Goal: Task Accomplishment & Management: Manage account settings

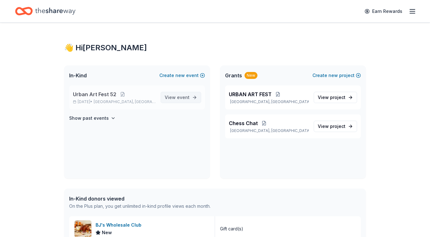
click at [179, 98] on span "event" at bounding box center [183, 97] width 13 height 5
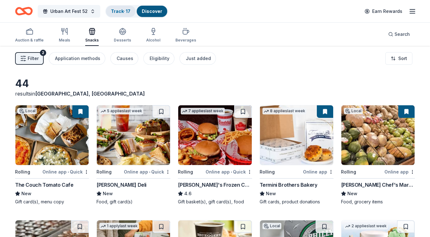
click at [119, 9] on link "Track · 17" at bounding box center [121, 10] width 20 height 5
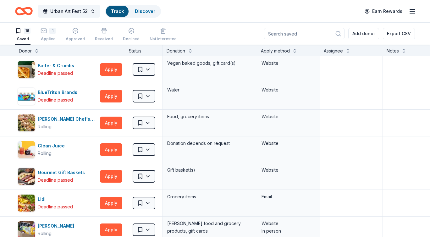
scroll to position [0, 0]
click at [120, 10] on link "Track" at bounding box center [117, 10] width 13 height 5
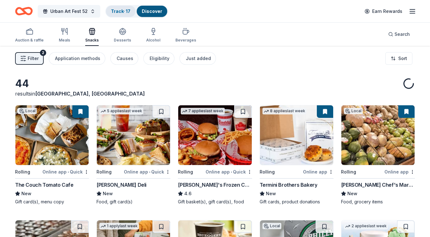
click at [117, 13] on link "Track · 17" at bounding box center [121, 10] width 20 height 5
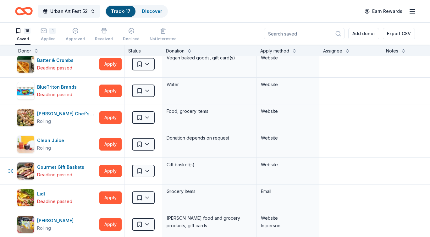
scroll to position [0, 1]
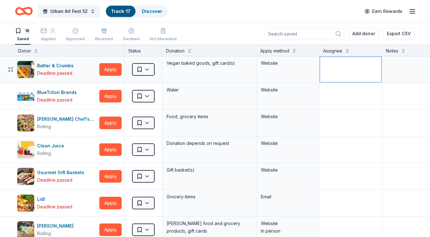
click at [346, 71] on textarea at bounding box center [350, 69] width 61 height 25
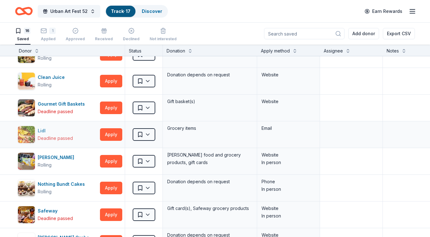
scroll to position [0, 0]
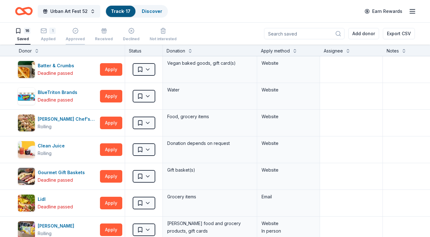
click at [74, 28] on icon "button" at bounding box center [75, 31] width 6 height 6
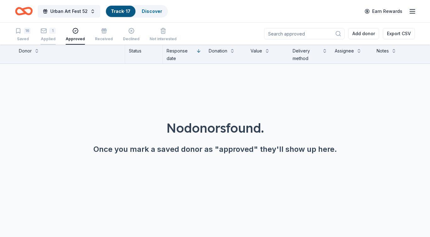
click at [51, 29] on div "1" at bounding box center [52, 31] width 6 height 6
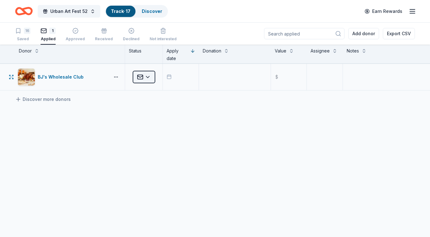
click at [139, 80] on html "Urban Art Fest 52 Track · 17 Discover Earn Rewards 16 Saved 1 Applied Approved …" at bounding box center [215, 118] width 430 height 237
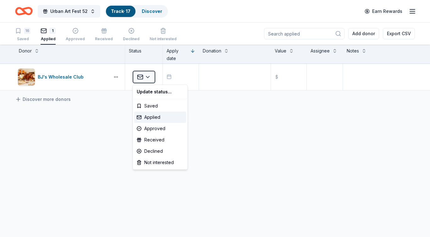
click at [148, 76] on html "Urban Art Fest 52 Track · 17 Discover Earn Rewards 16 Saved 1 Applied Approved …" at bounding box center [215, 118] width 430 height 237
click at [147, 76] on html "Urban Art Fest 52 Track · 17 Discover Earn Rewards 16 Saved 1 Applied Approved …" at bounding box center [215, 118] width 430 height 237
click at [147, 60] on html "Urban Art Fest 52 Track · 17 Discover Earn Rewards 16 Saved 1 Applied Approved …" at bounding box center [215, 118] width 430 height 237
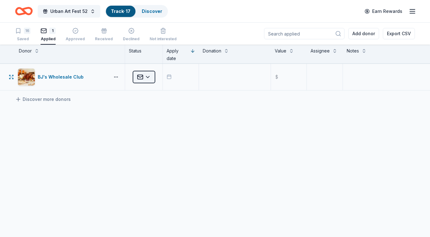
click at [142, 77] on html "Urban Art Fest 52 Track · 17 Discover Earn Rewards 16 Saved 1 Applied Approved …" at bounding box center [215, 118] width 430 height 237
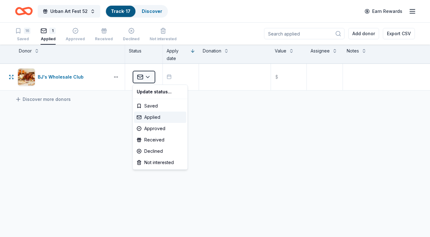
click at [152, 116] on div "Applied" at bounding box center [160, 117] width 52 height 11
click at [149, 79] on html "Urban Art Fest 52 Track · 17 Discover Earn Rewards 16 Saved 1 Applied Approved …" at bounding box center [215, 118] width 430 height 237
click at [202, 123] on html "Urban Art Fest 52 Track · 17 Discover Earn Rewards 16 Saved 1 Applied Approved …" at bounding box center [215, 118] width 430 height 237
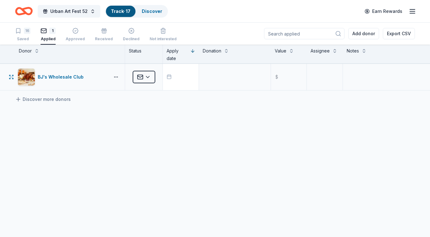
click at [170, 80] on div "button" at bounding box center [171, 77] width 8 height 8
click at [213, 172] on button "20" at bounding box center [211, 170] width 11 height 11
